Goal: Transaction & Acquisition: Purchase product/service

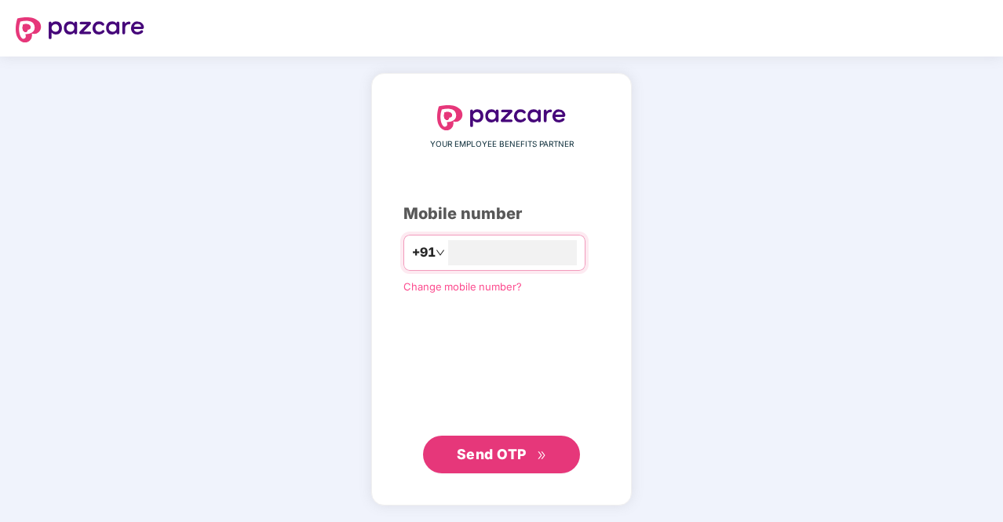
type input "**********"
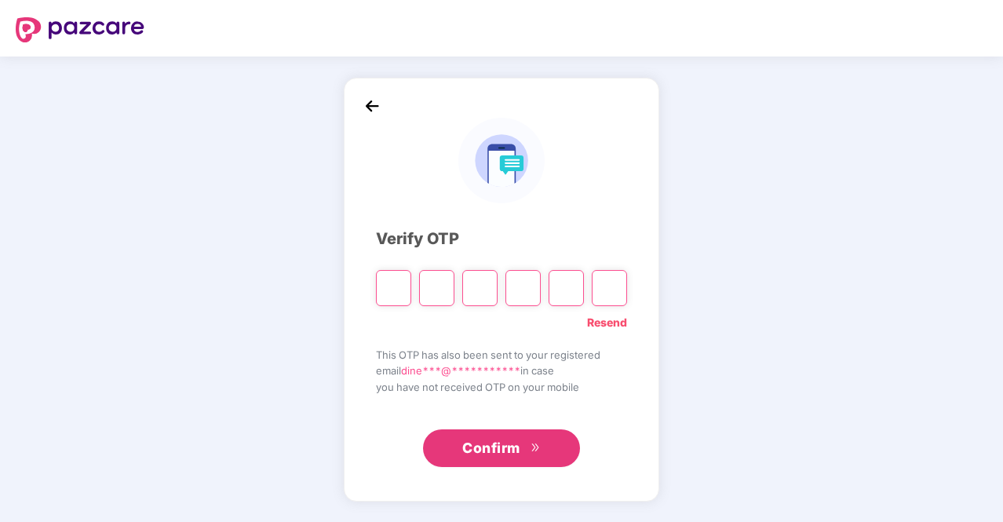
type input "*"
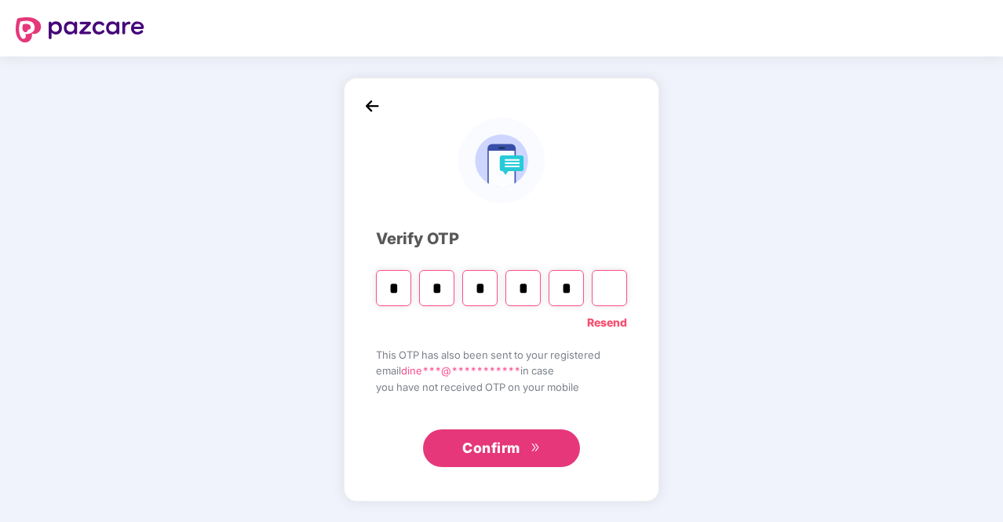
type input "*"
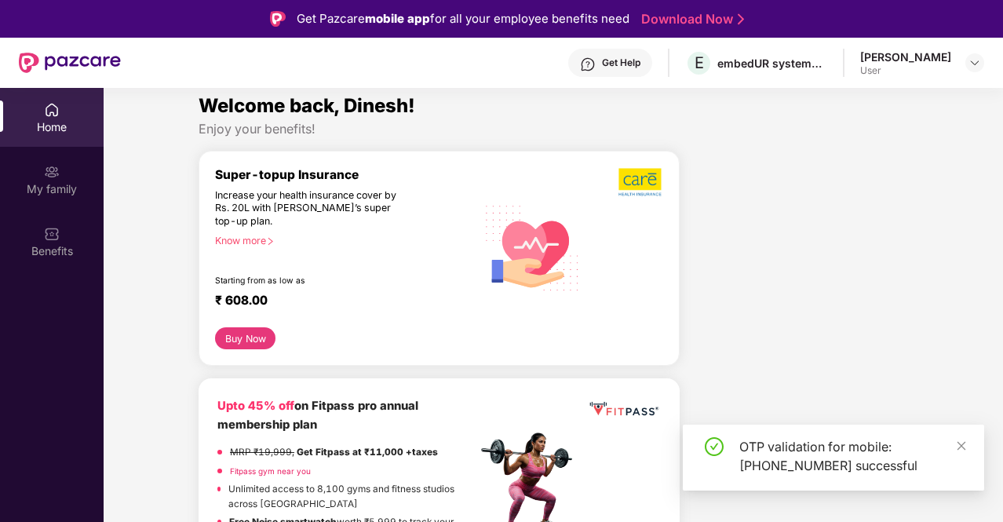
scroll to position [3, 0]
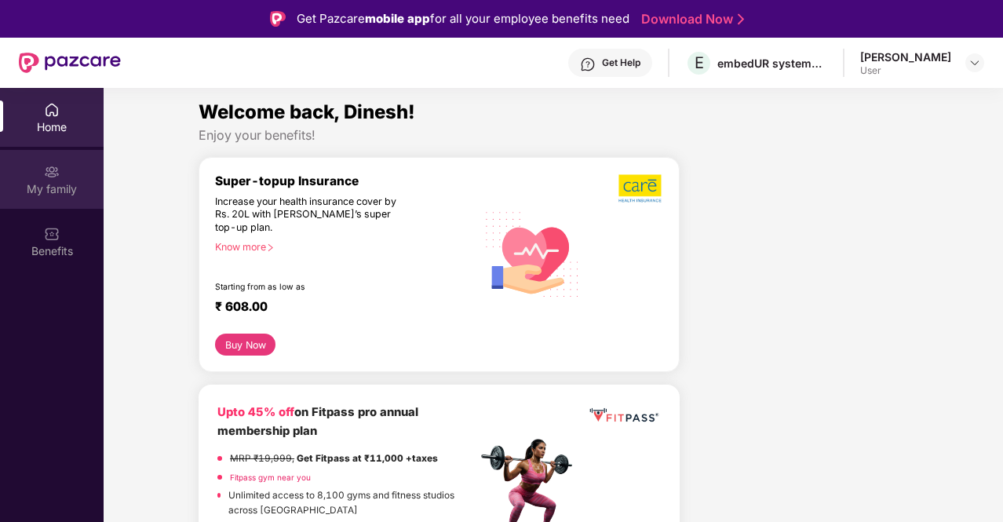
click at [82, 185] on div "My family" at bounding box center [52, 189] width 104 height 16
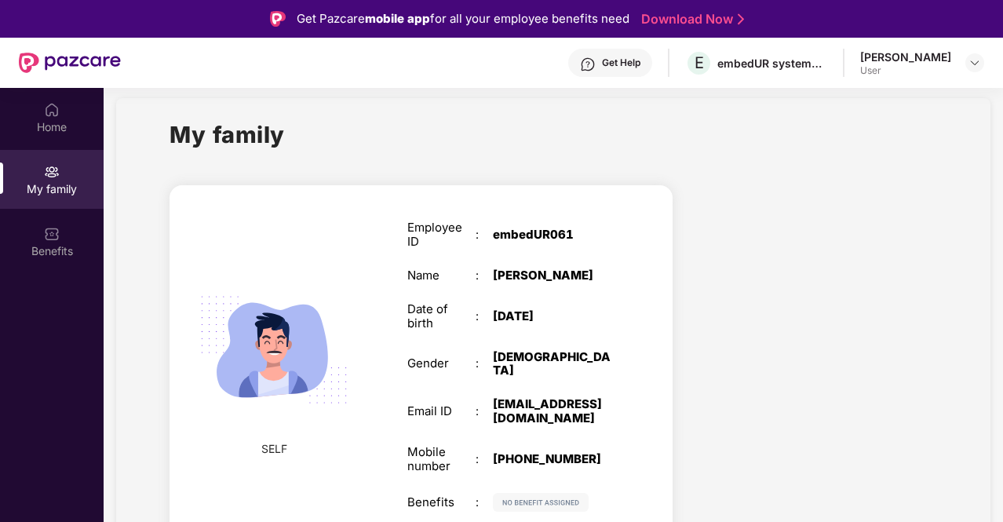
scroll to position [88, 0]
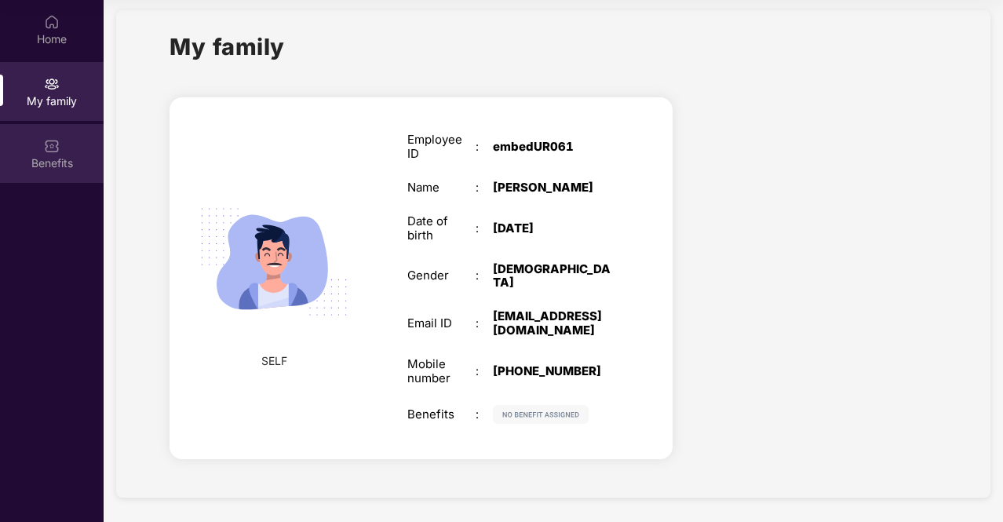
click at [66, 144] on div "Benefits" at bounding box center [52, 153] width 104 height 59
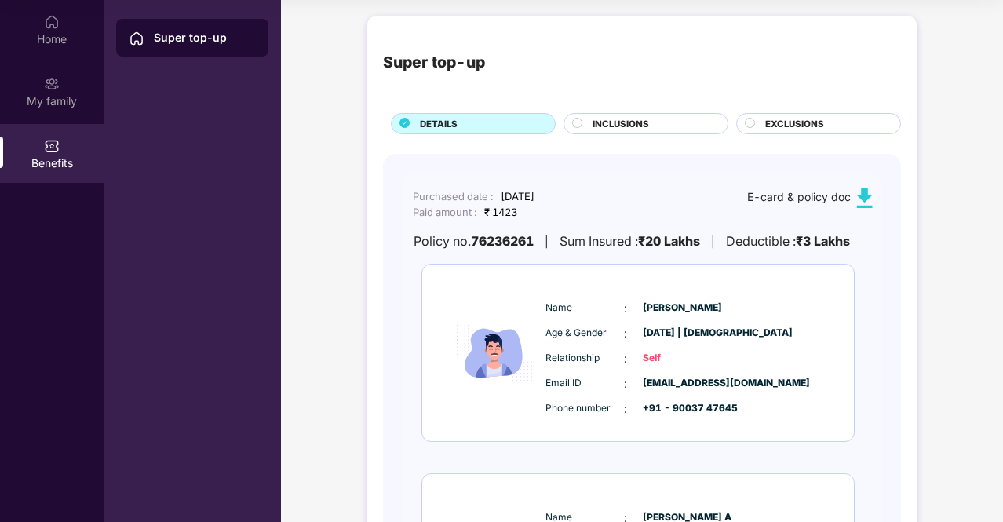
drag, startPoint x: 497, startPoint y: 198, endPoint x: 581, endPoint y: 198, distance: 83.2
click at [581, 198] on div "Purchased date : [DATE] Paid amount : ₹ 1423 E-card & policy doc" at bounding box center [638, 204] width 472 height 32
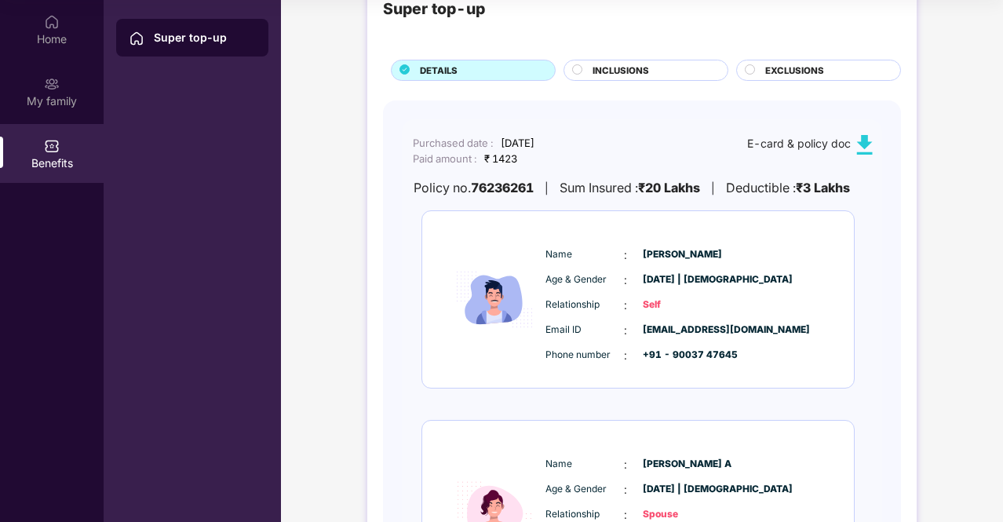
scroll to position [78, 0]
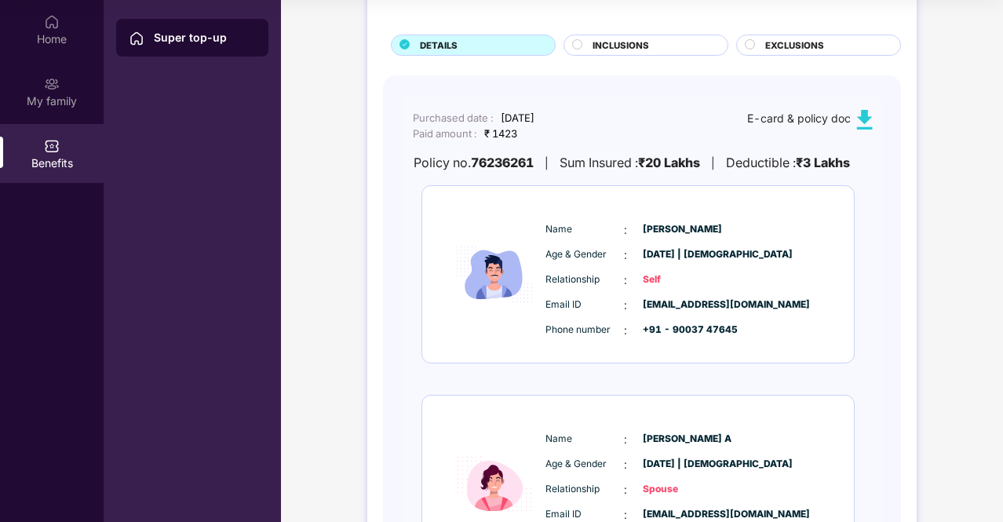
click at [865, 110] on img at bounding box center [864, 120] width 20 height 20
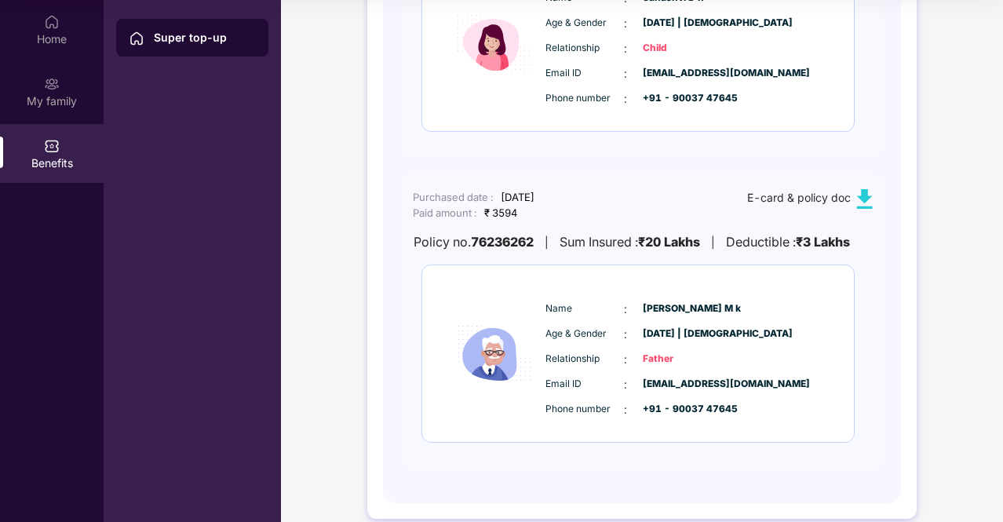
scroll to position [955, 0]
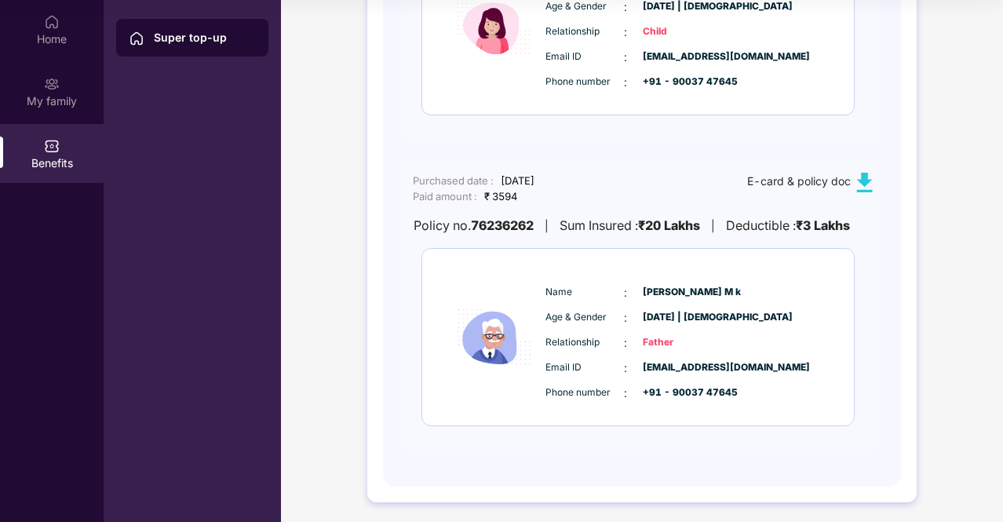
click at [860, 184] on img at bounding box center [864, 183] width 20 height 20
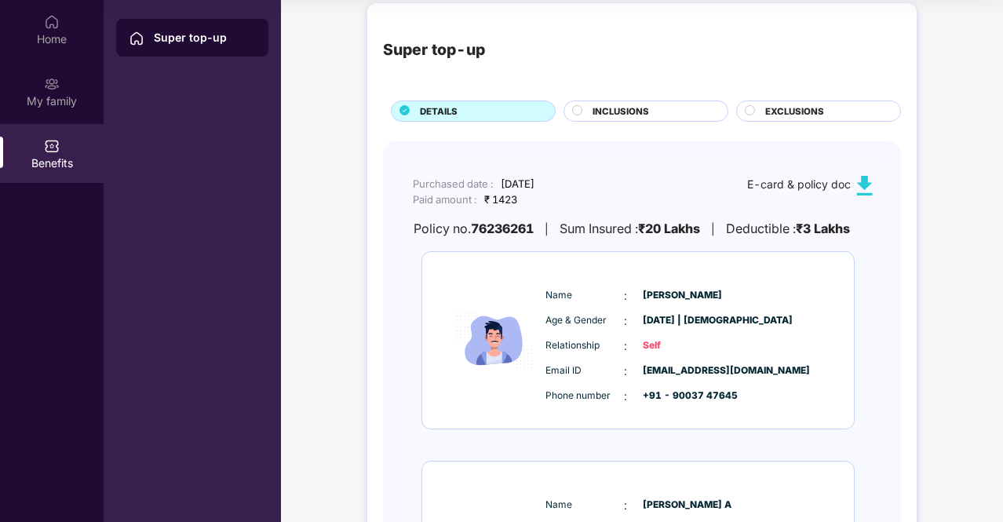
scroll to position [0, 0]
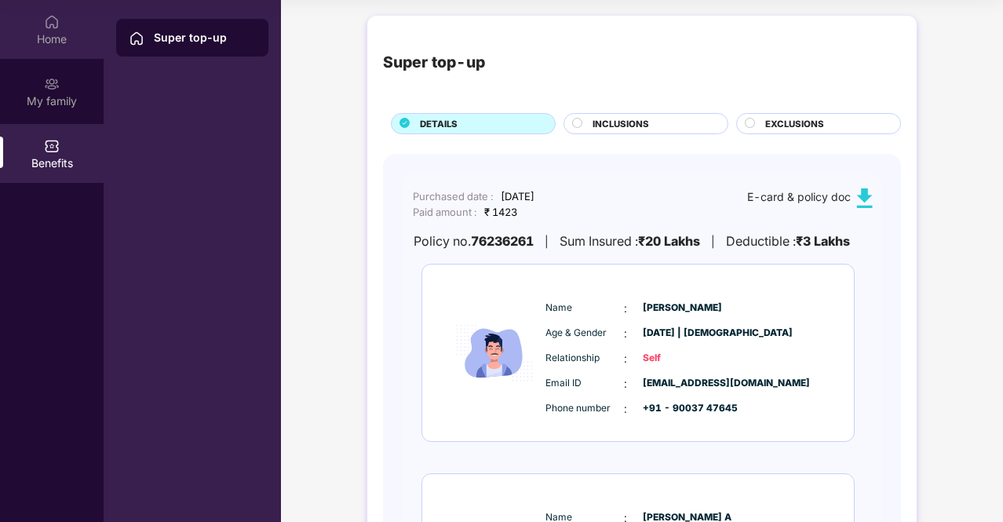
click at [75, 41] on div "Home" at bounding box center [52, 39] width 104 height 16
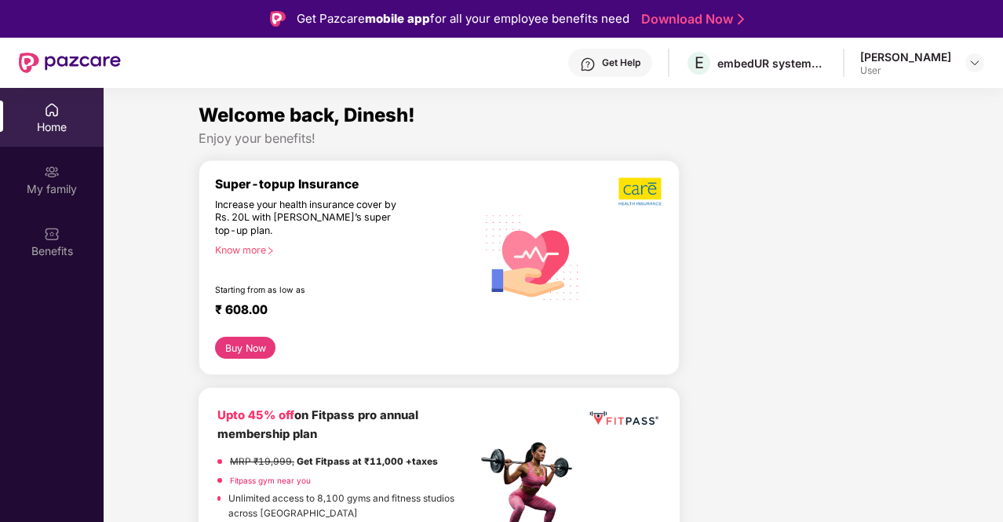
click at [335, 217] on div "Increase your health insurance cover by Rs. 20L with [PERSON_NAME]’s super top-…" at bounding box center [312, 217] width 194 height 39
click at [250, 212] on div "Increase your health insurance cover by Rs. 20L with [PERSON_NAME]’s super top-…" at bounding box center [312, 217] width 194 height 39
click at [255, 250] on div "Know more" at bounding box center [341, 249] width 252 height 11
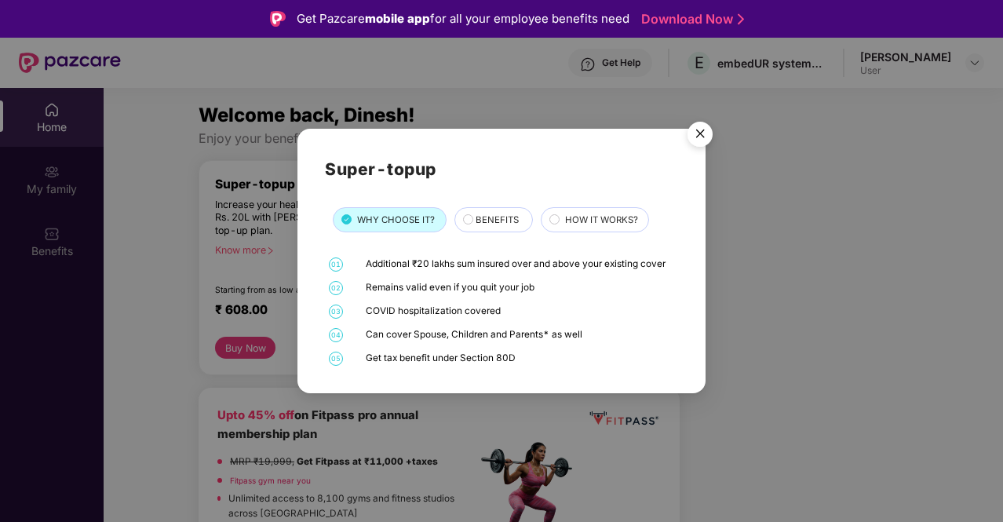
click at [575, 169] on h2 "Super-topup" at bounding box center [501, 169] width 353 height 26
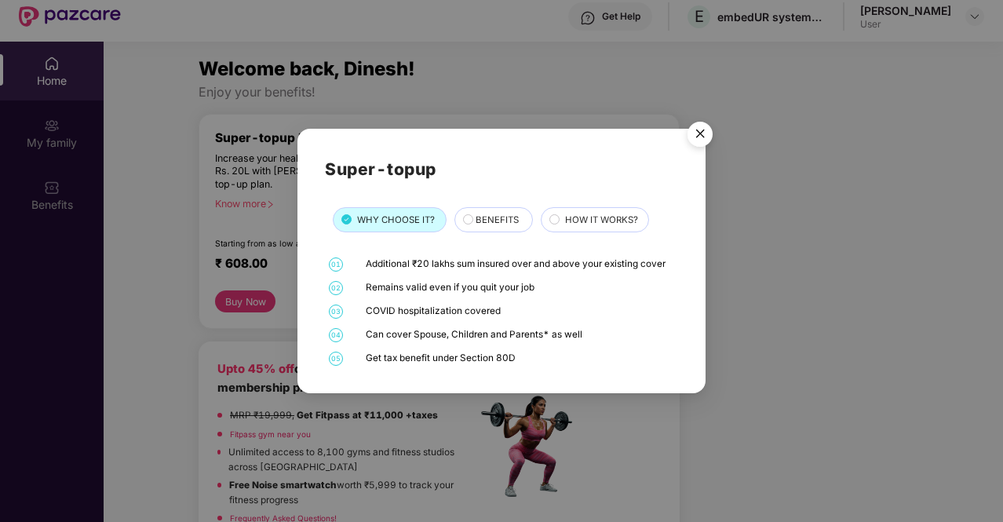
scroll to position [88, 0]
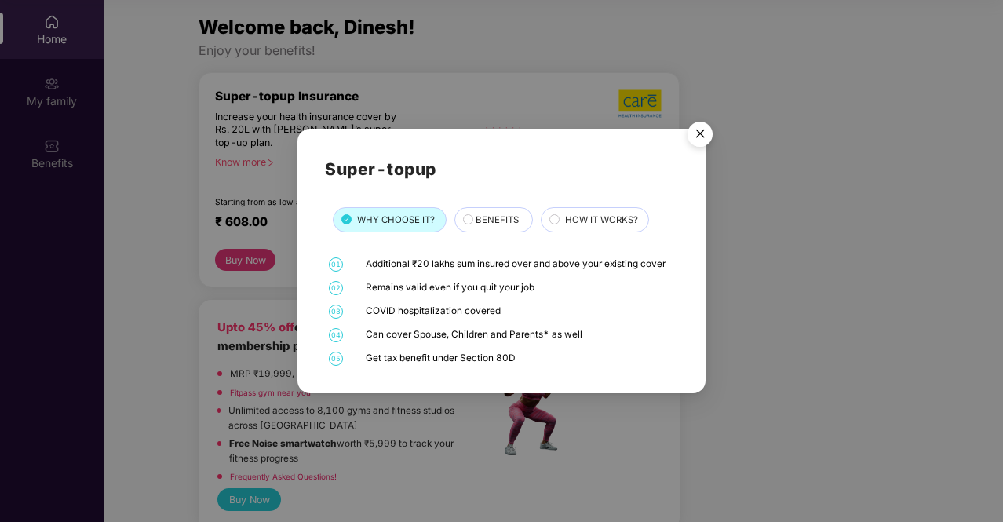
click at [480, 220] on span "BENEFITS" at bounding box center [496, 220] width 43 height 14
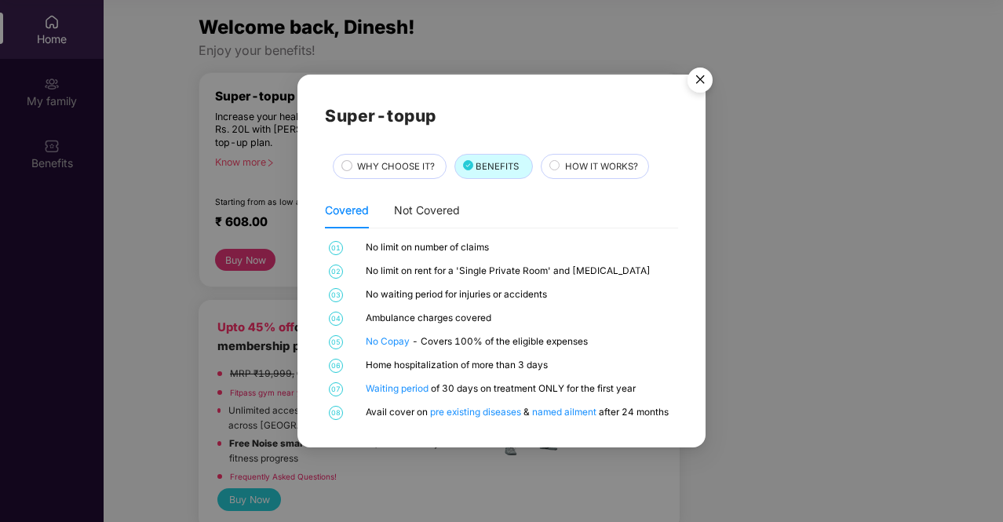
click at [633, 163] on span "HOW IT WORKS?" at bounding box center [601, 166] width 73 height 14
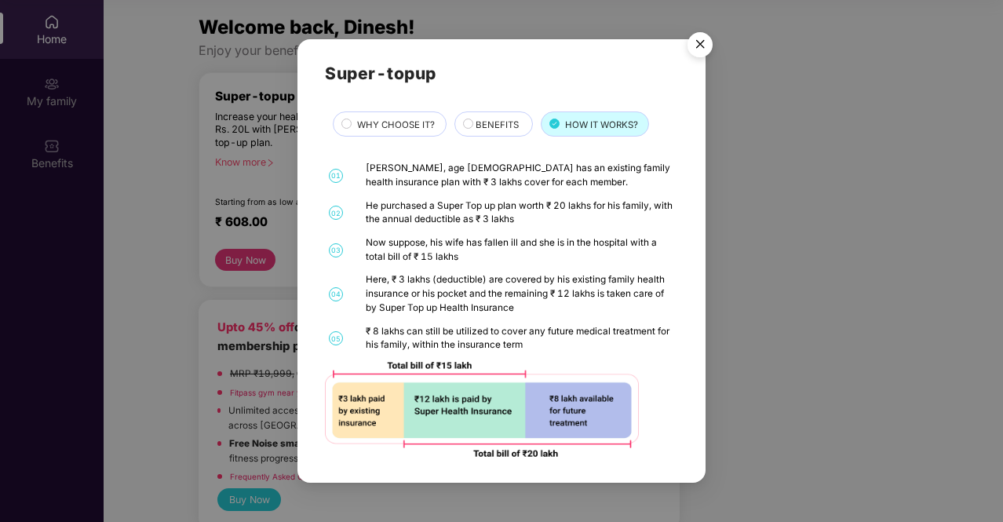
scroll to position [8, 0]
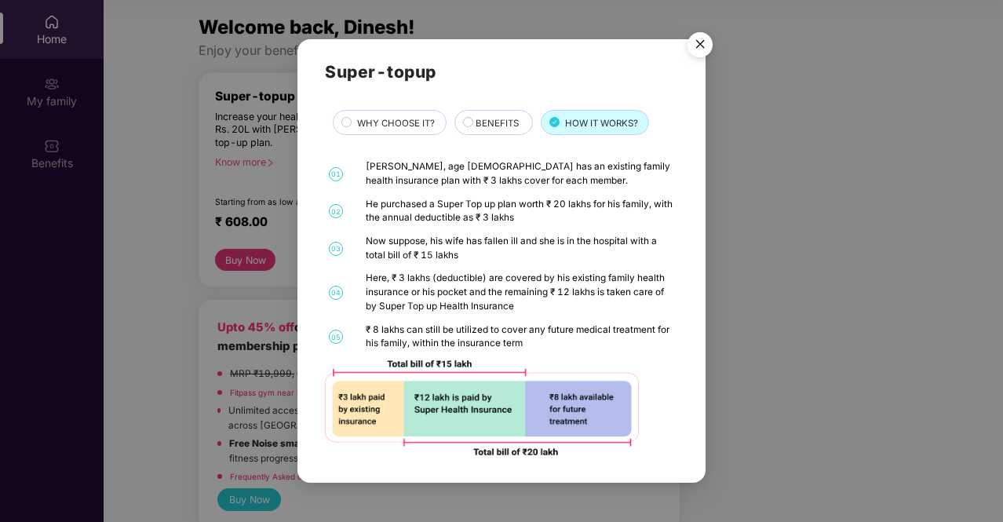
click at [703, 53] on img "Close" at bounding box center [700, 47] width 44 height 44
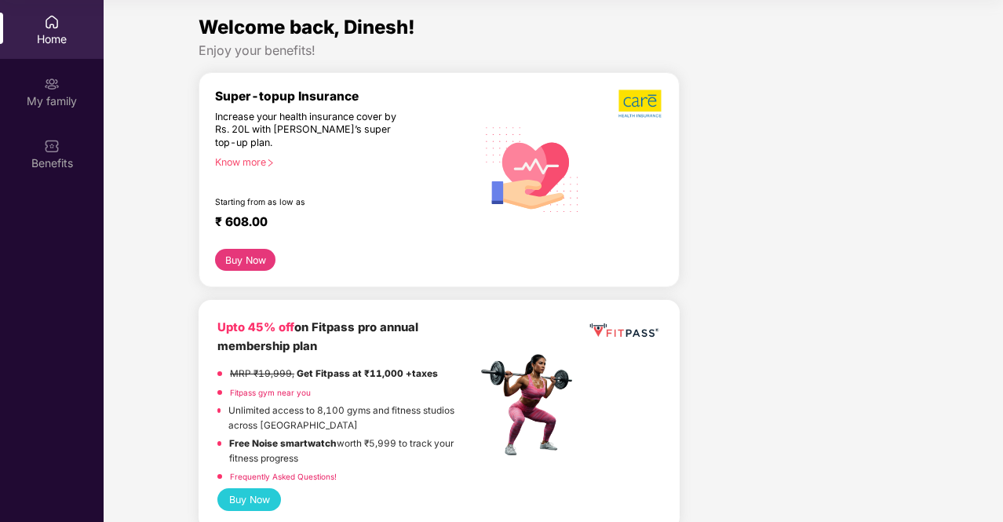
click at [244, 249] on button "Buy Now" at bounding box center [245, 260] width 60 height 22
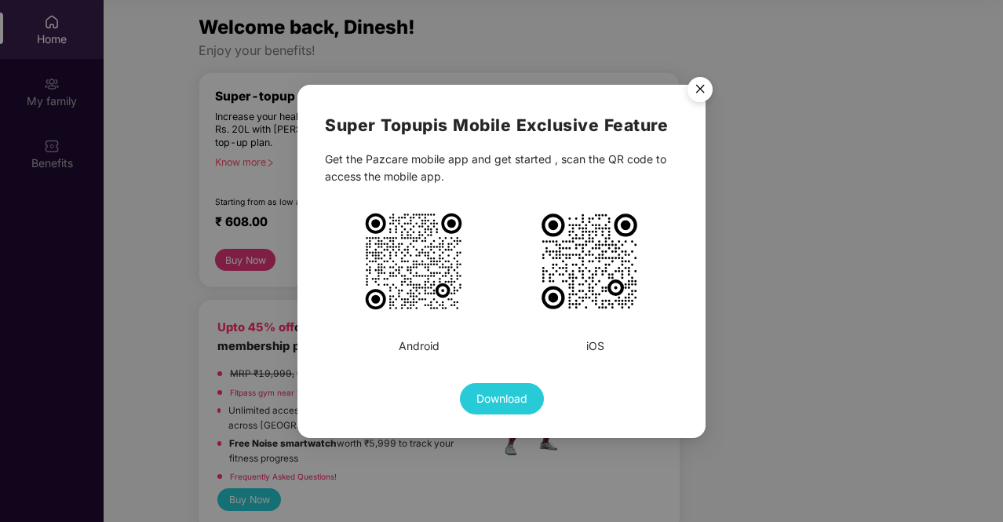
click at [700, 88] on img "Close" at bounding box center [700, 92] width 44 height 44
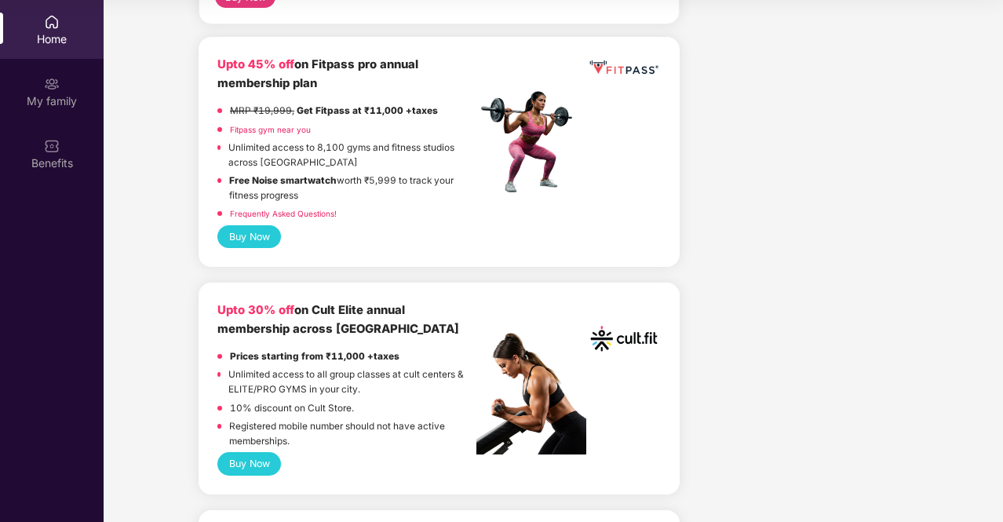
scroll to position [0, 0]
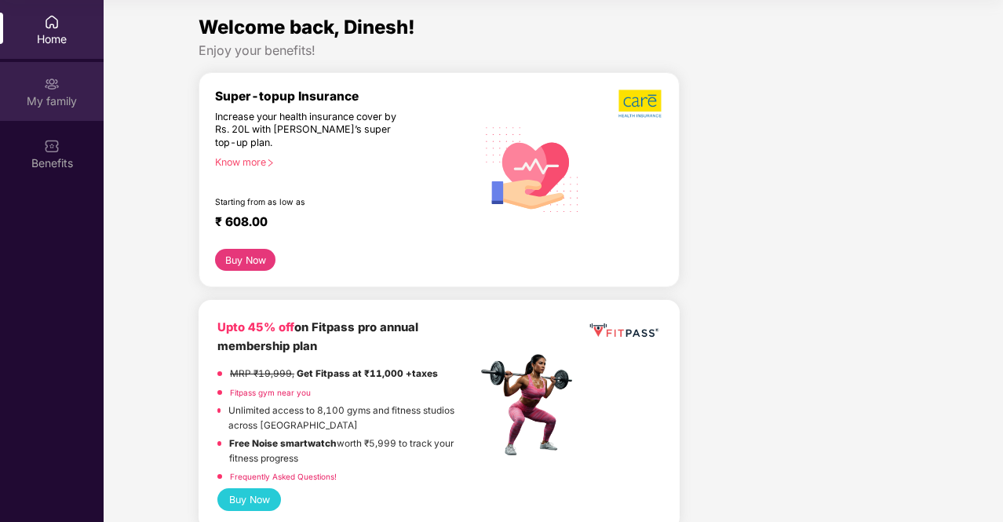
click at [64, 87] on div "My family" at bounding box center [52, 91] width 104 height 59
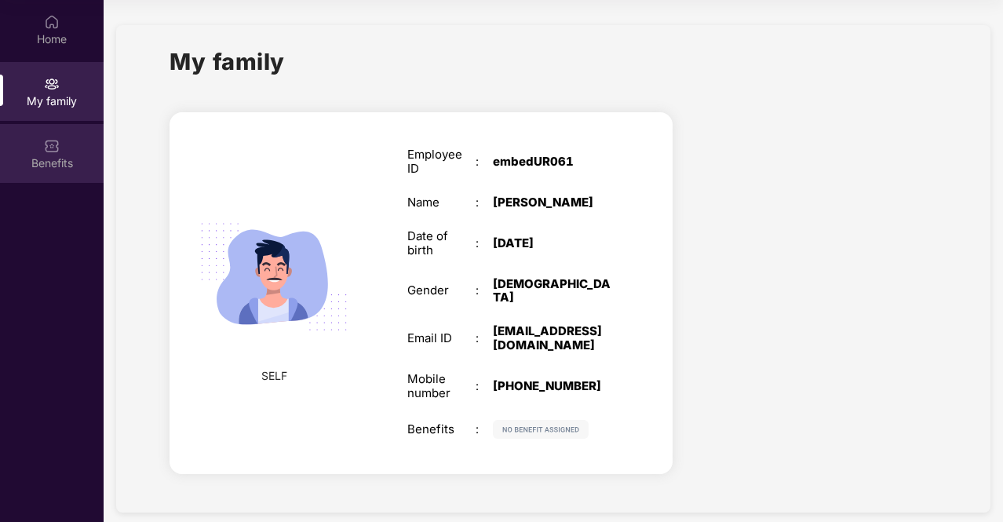
click at [71, 164] on div "Benefits" at bounding box center [52, 163] width 104 height 16
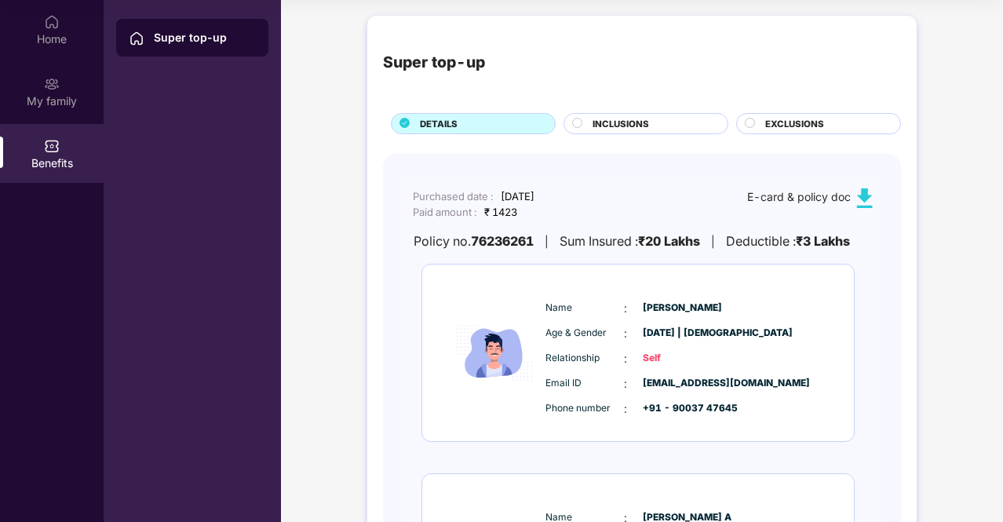
click at [660, 126] on div "INCLUSIONS" at bounding box center [651, 125] width 135 height 16
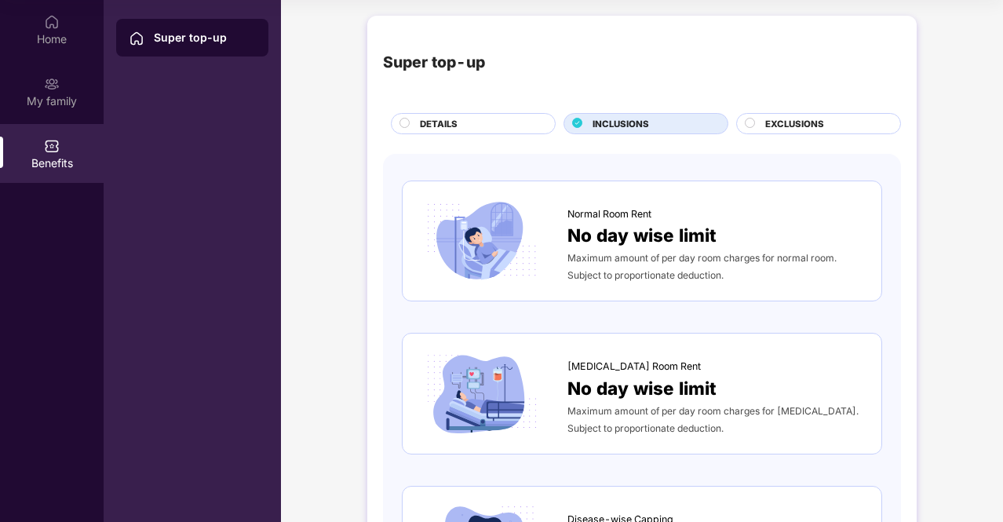
click at [836, 113] on div "EXCLUSIONS" at bounding box center [818, 123] width 165 height 21
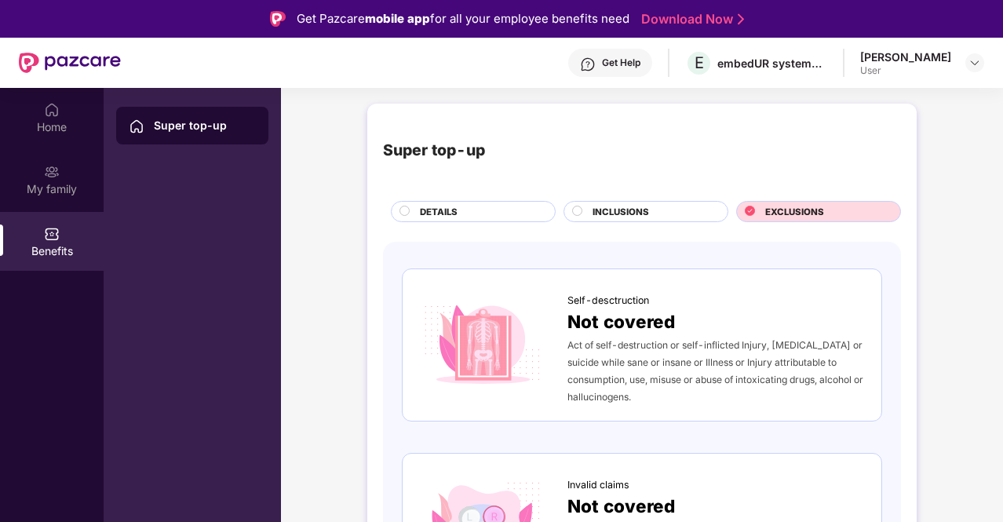
click at [447, 195] on div "Super top-up DETAILS INCLUSIONS EXCLUSIONS" at bounding box center [642, 170] width 518 height 103
click at [445, 198] on div "Super top-up DETAILS INCLUSIONS EXCLUSIONS" at bounding box center [642, 170] width 518 height 103
click at [439, 205] on span "DETAILS" at bounding box center [439, 212] width 38 height 14
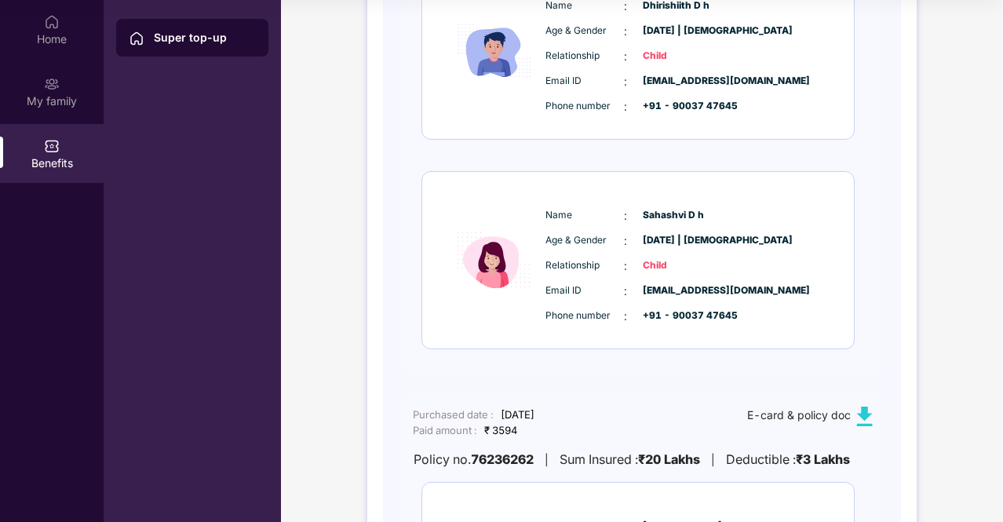
scroll to position [706, 0]
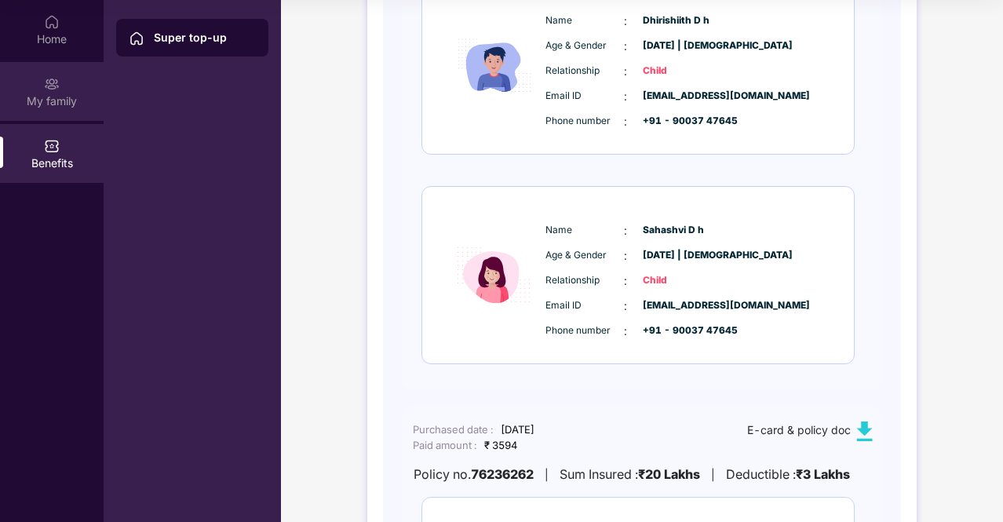
click at [49, 96] on div "My family" at bounding box center [52, 101] width 104 height 16
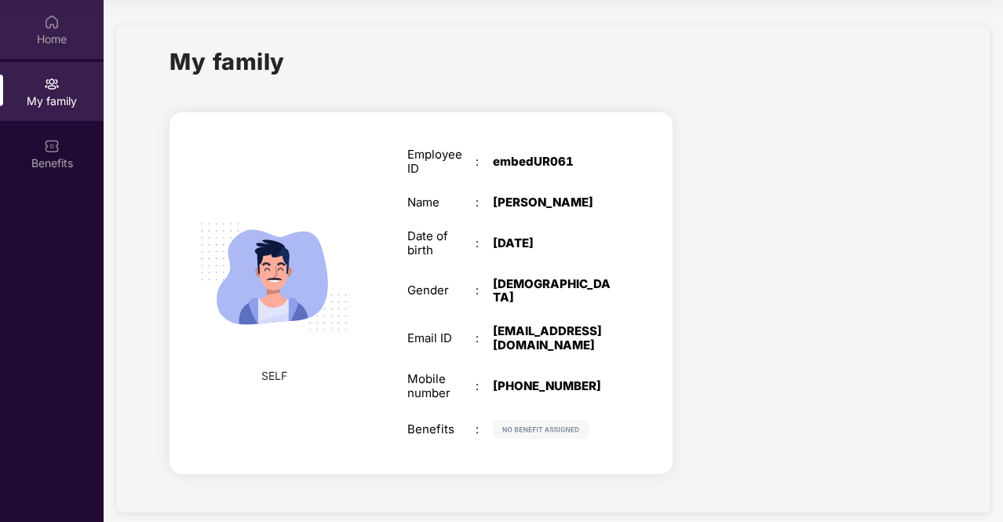
click at [37, 31] on div "Home" at bounding box center [52, 39] width 104 height 16
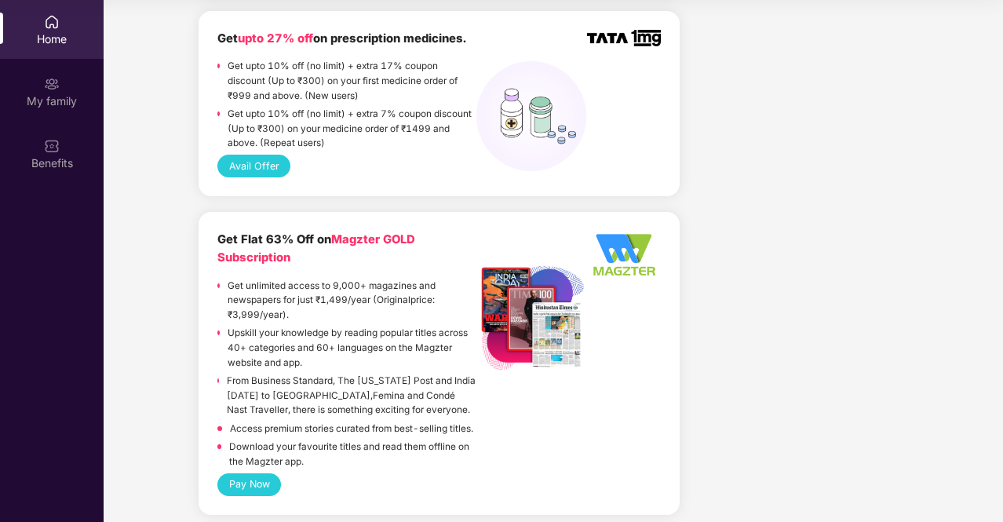
scroll to position [1298, 0]
